Goal: Information Seeking & Learning: Learn about a topic

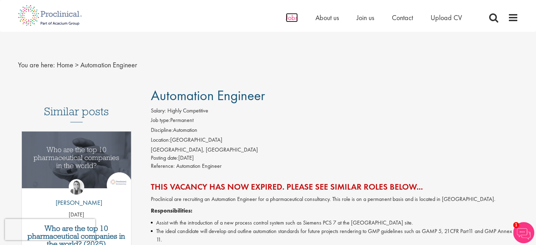
click at [292, 19] on span "Jobs" at bounding box center [292, 17] width 12 height 9
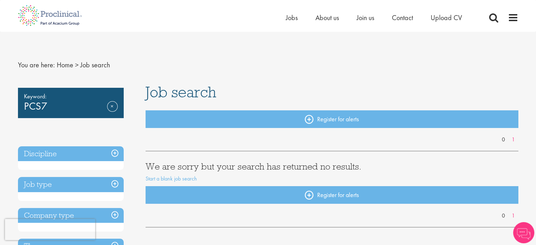
click at [116, 108] on link "Remove" at bounding box center [112, 111] width 11 height 20
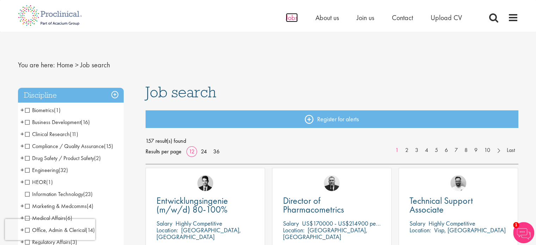
click at [288, 15] on span "Jobs" at bounding box center [292, 17] width 12 height 9
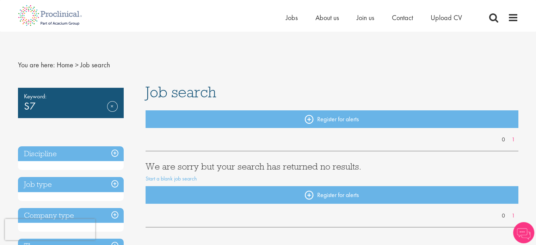
click at [299, 18] on ul "Home Jobs About us Join us Contact Upload CV" at bounding box center [383, 17] width 194 height 11
click at [290, 19] on span "Jobs" at bounding box center [292, 17] width 12 height 9
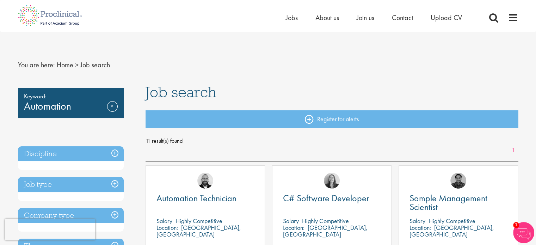
click at [117, 106] on div "Keyword: Automation Remove" at bounding box center [71, 103] width 106 height 30
click at [114, 106] on link "Remove" at bounding box center [112, 111] width 11 height 20
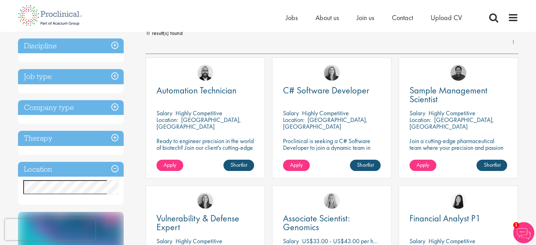
scroll to position [141, 0]
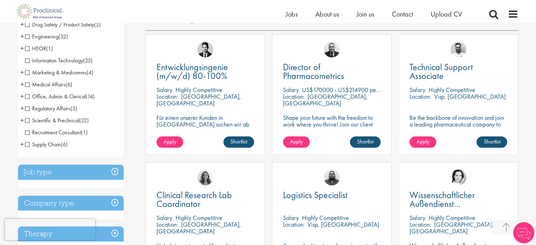
scroll to position [106, 0]
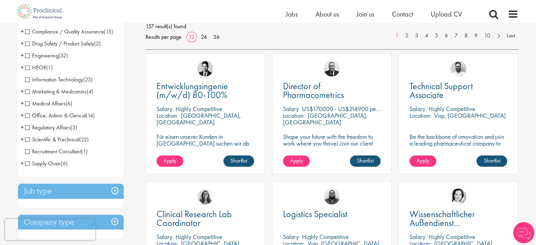
click at [22, 57] on span "+" at bounding box center [22, 55] width 4 height 11
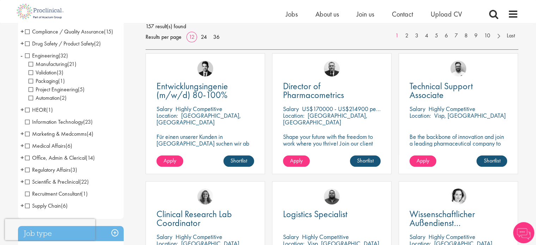
click at [30, 64] on span "Manufacturing" at bounding box center [48, 63] width 39 height 7
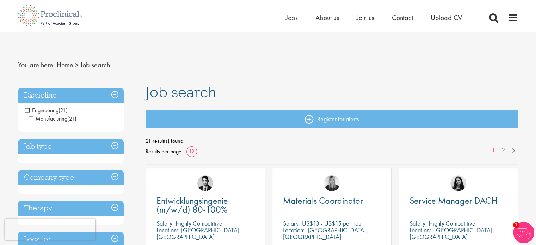
click at [31, 119] on span "Manufacturing" at bounding box center [48, 118] width 39 height 7
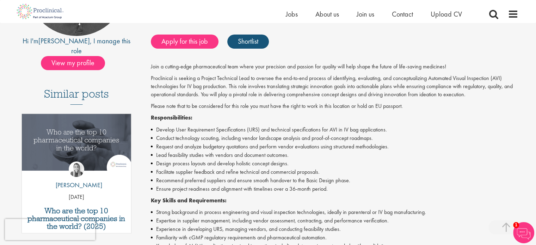
scroll to position [141, 0]
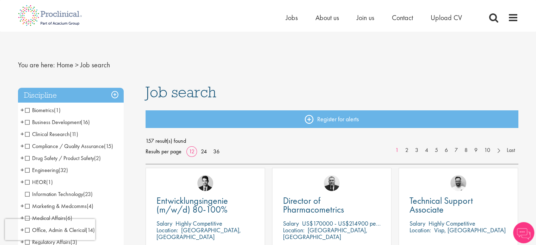
click at [20, 171] on span "+" at bounding box center [22, 169] width 4 height 11
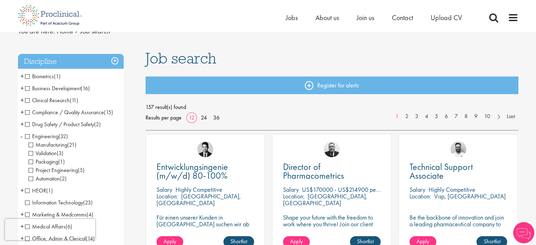
scroll to position [35, 0]
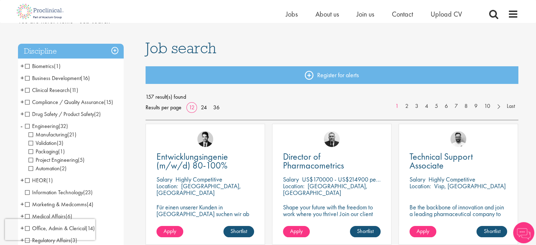
click at [29, 170] on span "Automation" at bounding box center [44, 167] width 31 height 7
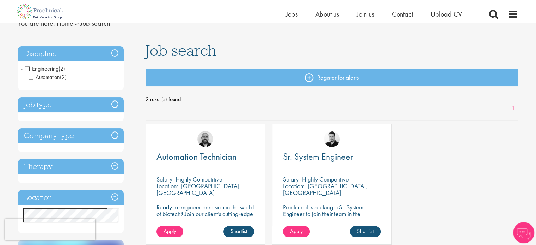
scroll to position [35, 0]
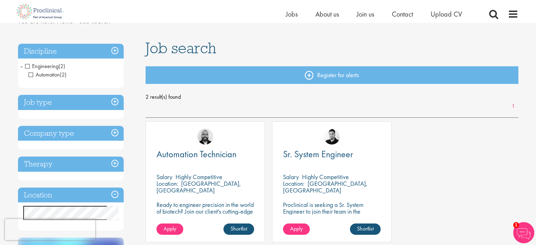
click at [32, 73] on span "Automation" at bounding box center [44, 74] width 31 height 7
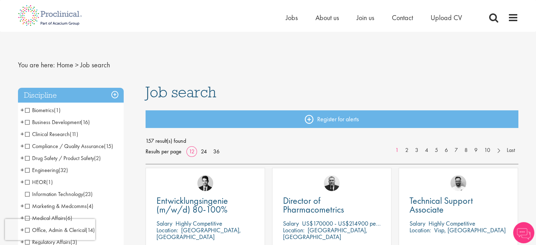
click at [21, 172] on span "+" at bounding box center [22, 169] width 4 height 11
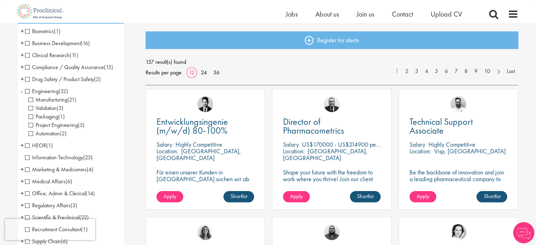
scroll to position [70, 0]
click at [29, 98] on span "Manufacturing" at bounding box center [48, 98] width 39 height 7
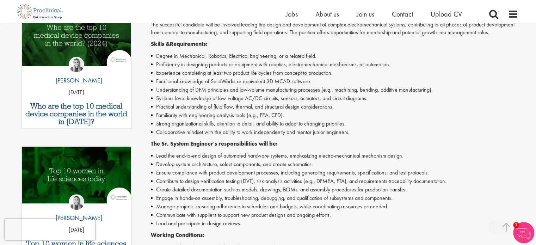
scroll to position [282, 0]
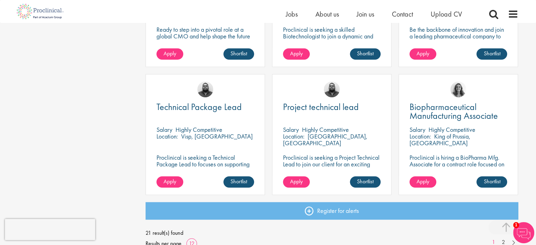
scroll to position [493, 0]
